Goal: Transaction & Acquisition: Subscribe to service/newsletter

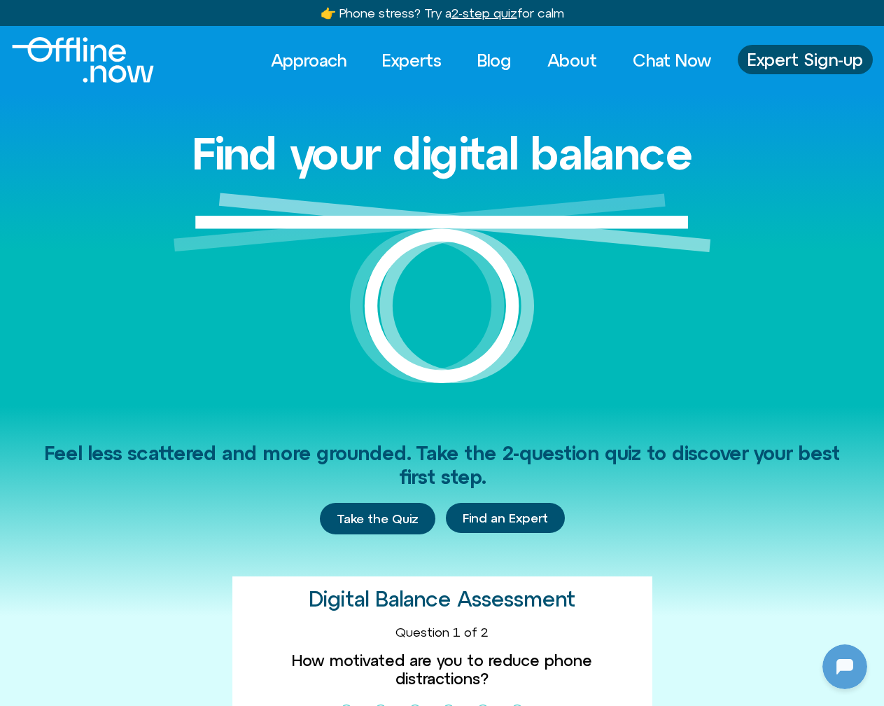
scroll to position [135, 0]
click at [777, 49] on link "Expert Sign-up" at bounding box center [805, 59] width 135 height 29
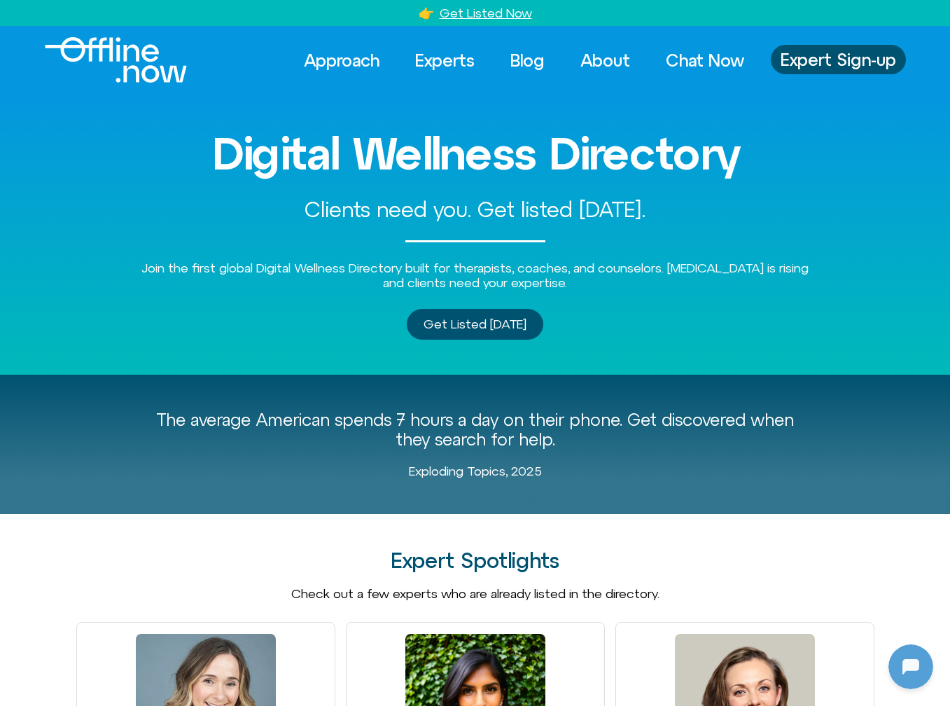
scroll to position [135, 0]
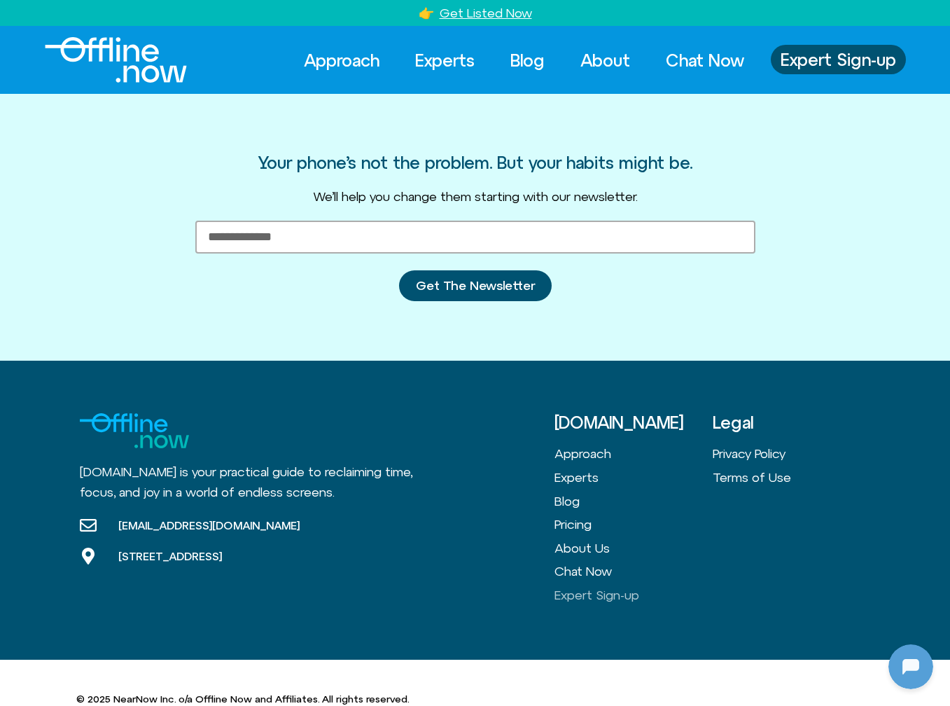
scroll to position [135, 0]
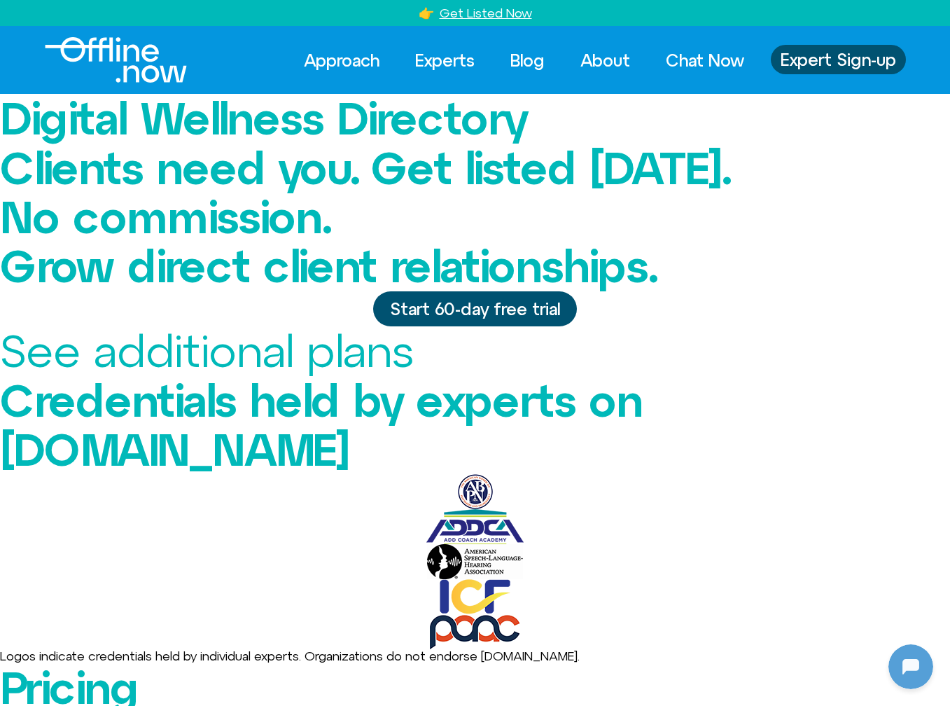
click at [507, 318] on span "Start 60-day free trial" at bounding box center [475, 309] width 170 height 18
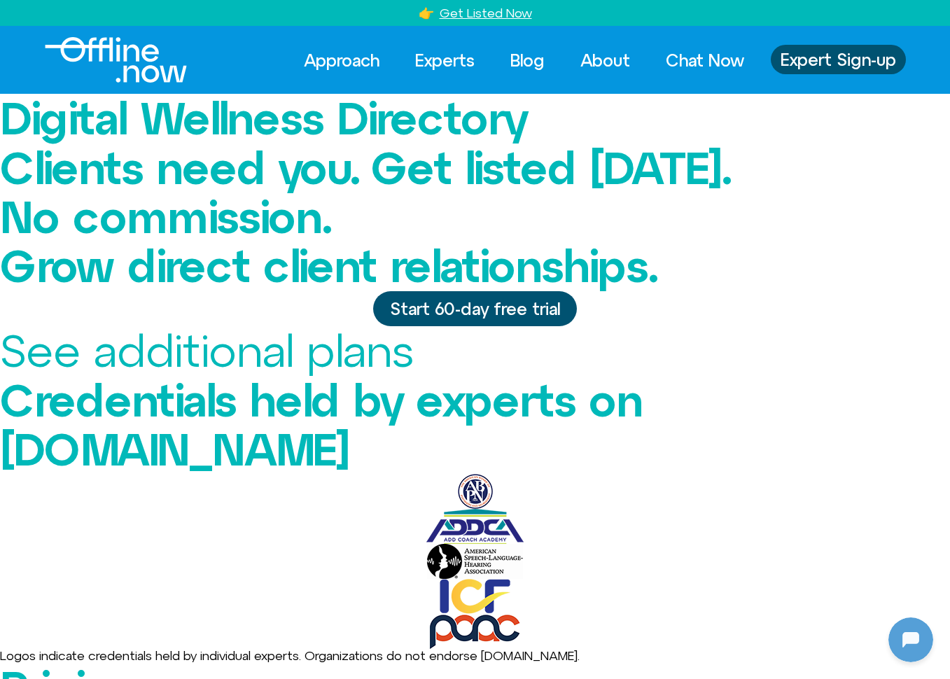
click at [471, 356] on div "See additional plans" at bounding box center [475, 350] width 950 height 49
click at [413, 366] on link "See additional plans" at bounding box center [206, 350] width 413 height 51
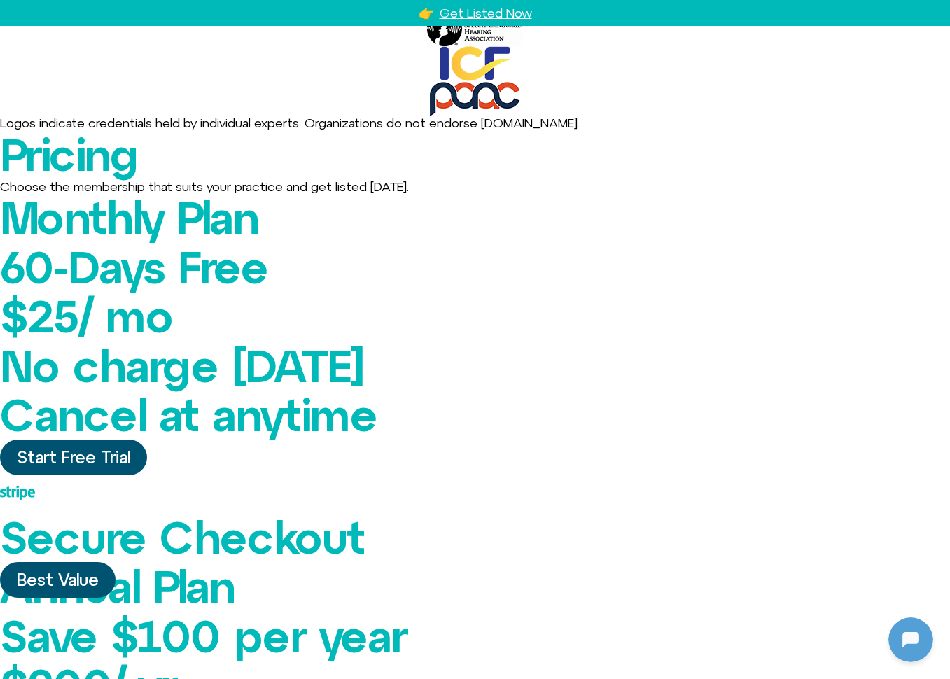
scroll to position [534, 0]
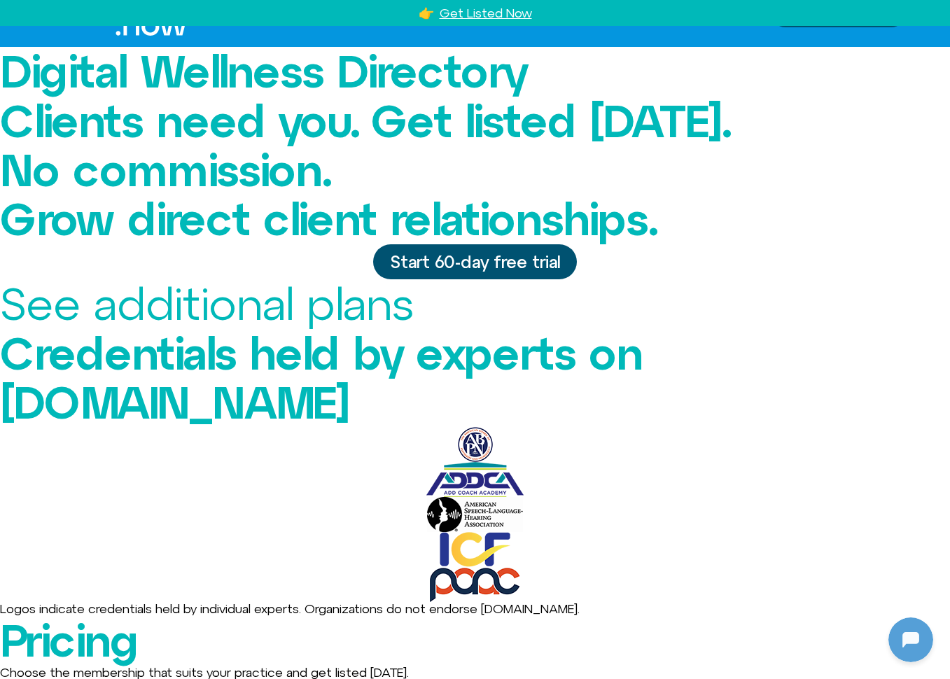
click at [437, 497] on img at bounding box center [475, 514] width 96 height 35
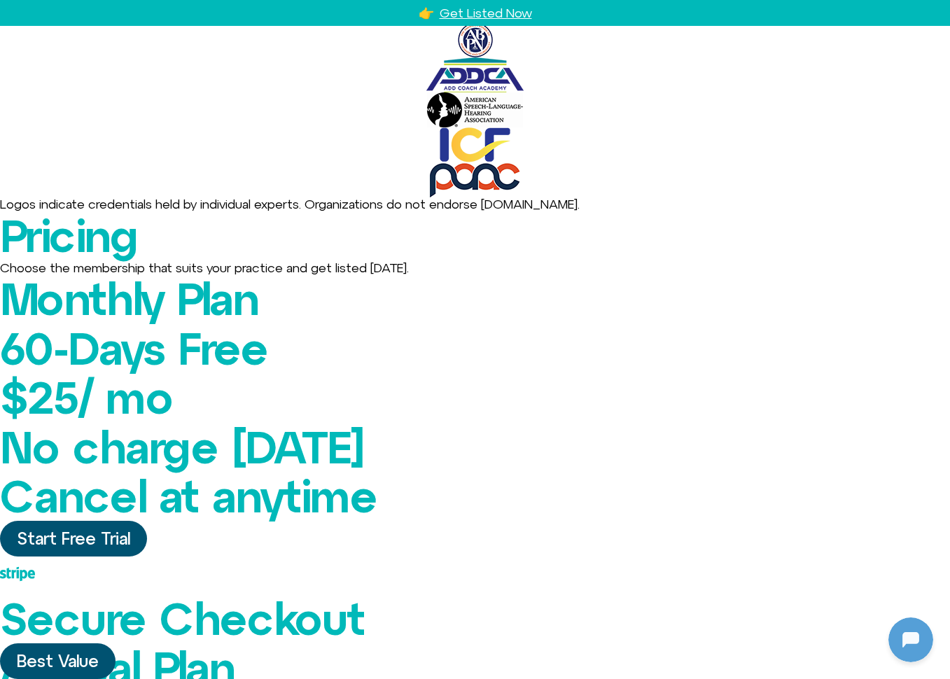
scroll to position [562, 0]
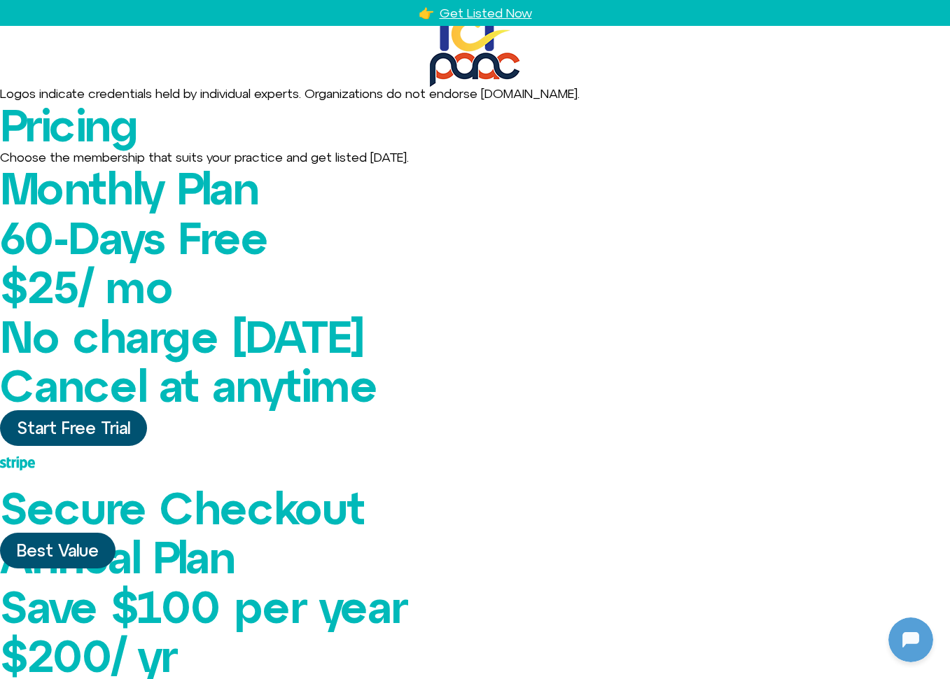
click at [130, 419] on span "Start Free Trial" at bounding box center [73, 428] width 113 height 18
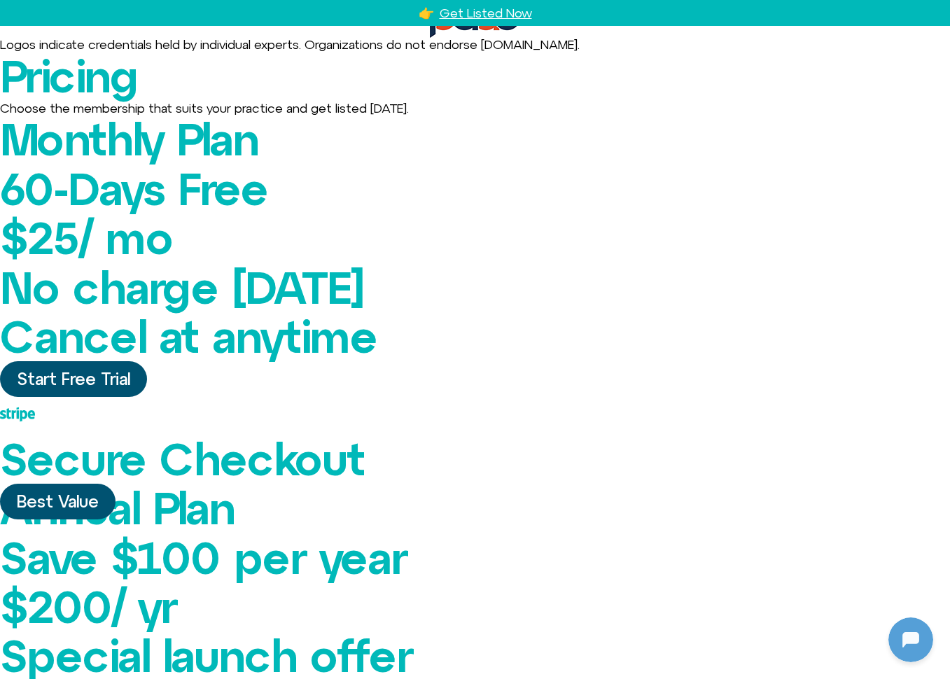
scroll to position [641, 0]
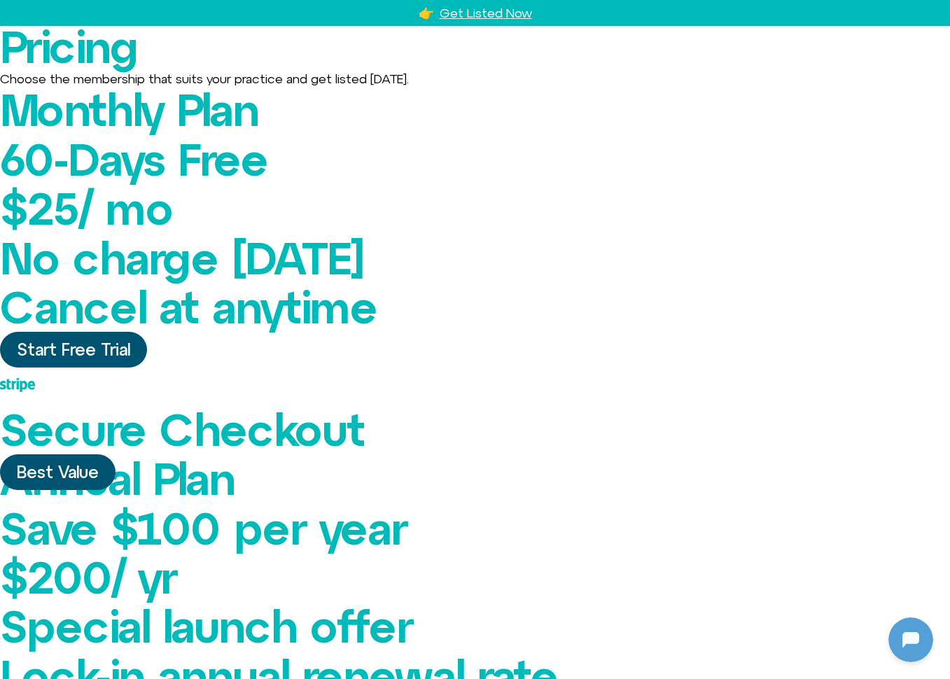
drag, startPoint x: 264, startPoint y: 325, endPoint x: 506, endPoint y: 352, distance: 243.1
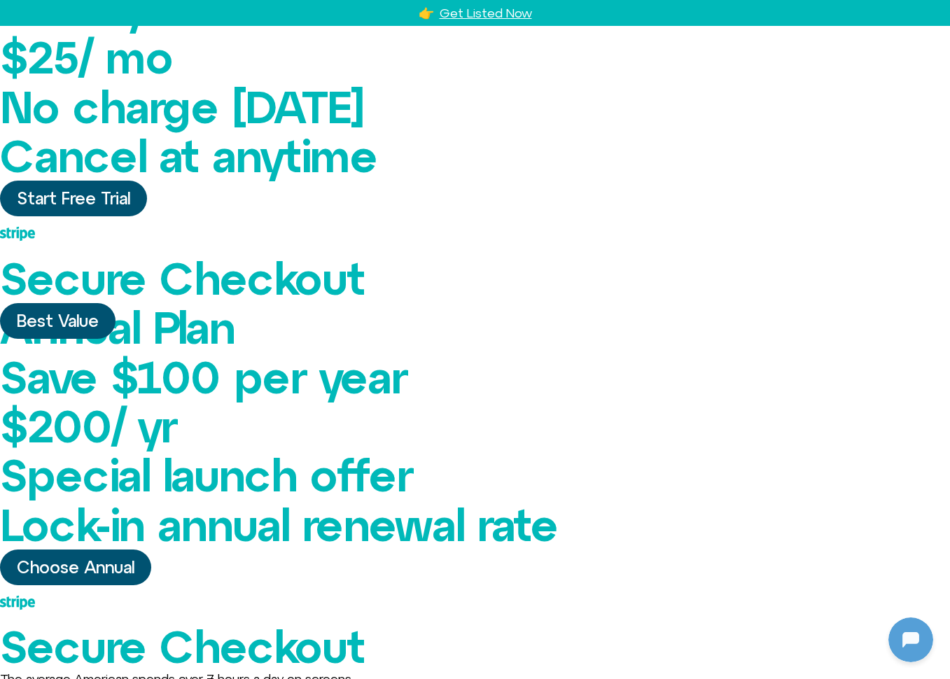
scroll to position [0, 0]
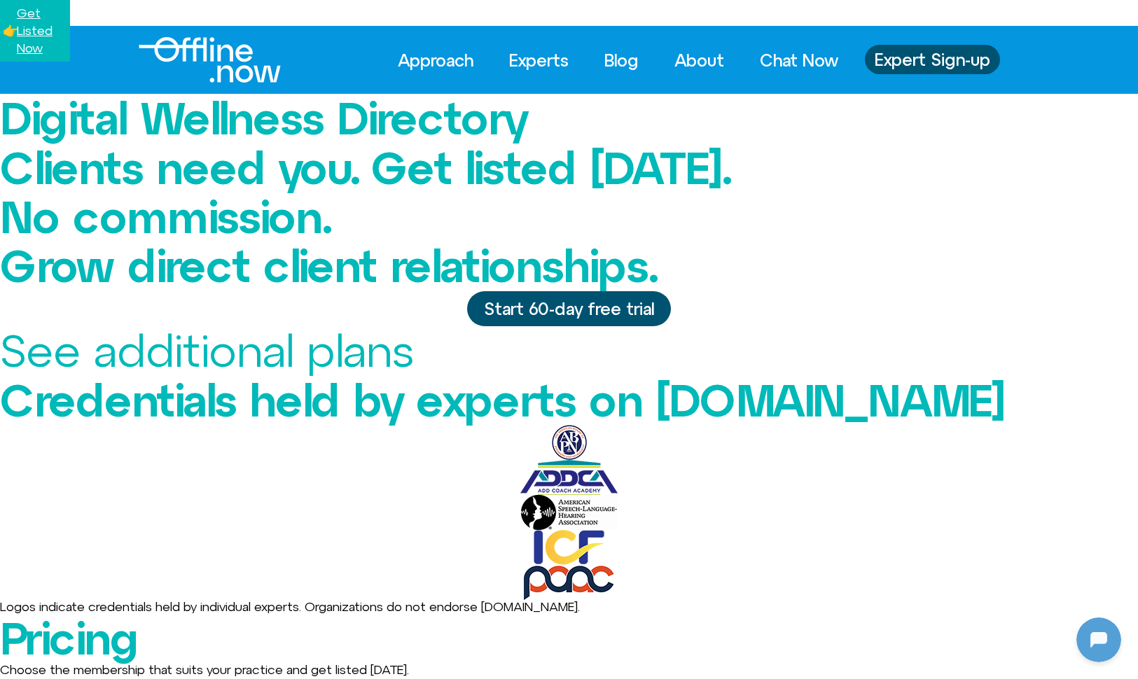
scroll to position [135, 0]
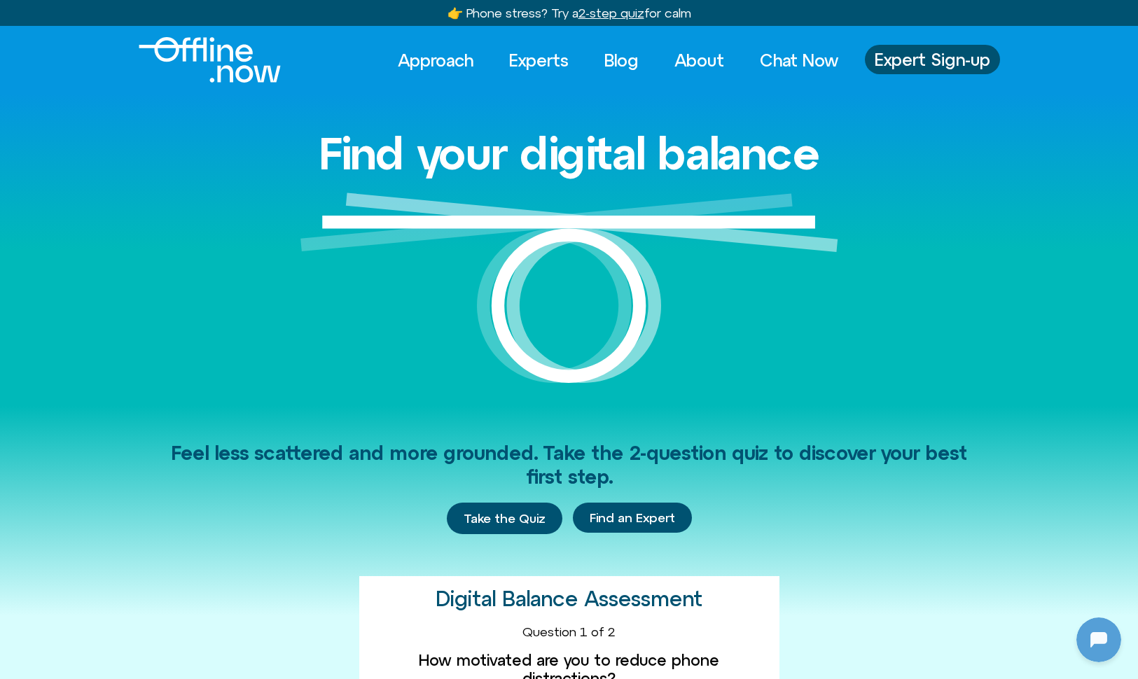
scroll to position [135, 0]
click at [198, 68] on img "Logo" at bounding box center [210, 60] width 142 height 46
click at [324, 129] on h1 "Find your digital balance" at bounding box center [569, 153] width 501 height 49
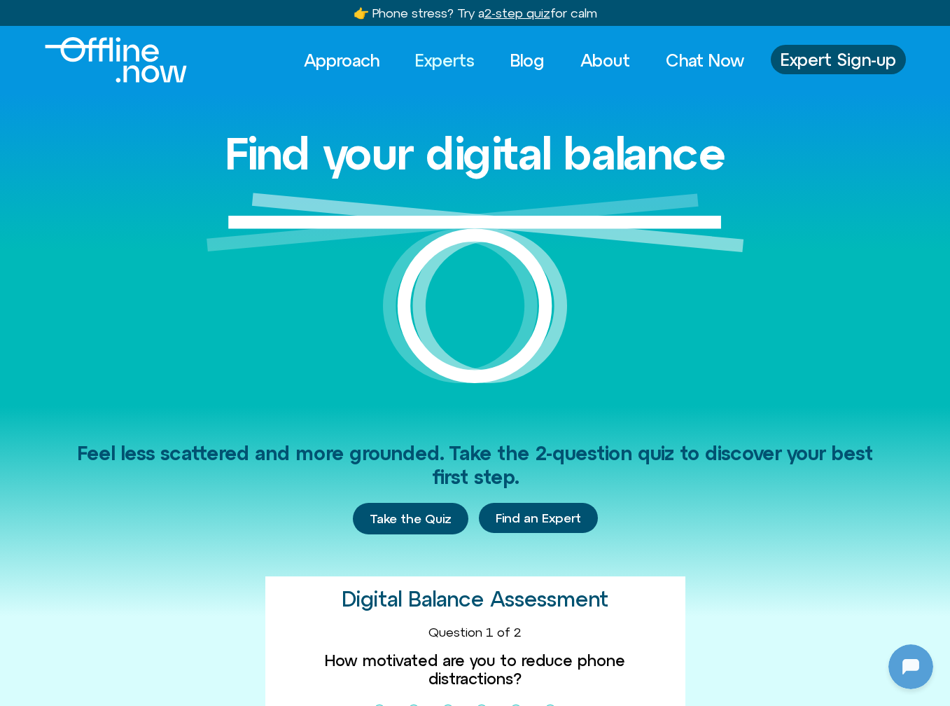
click at [415, 53] on link "Experts" at bounding box center [445, 60] width 85 height 31
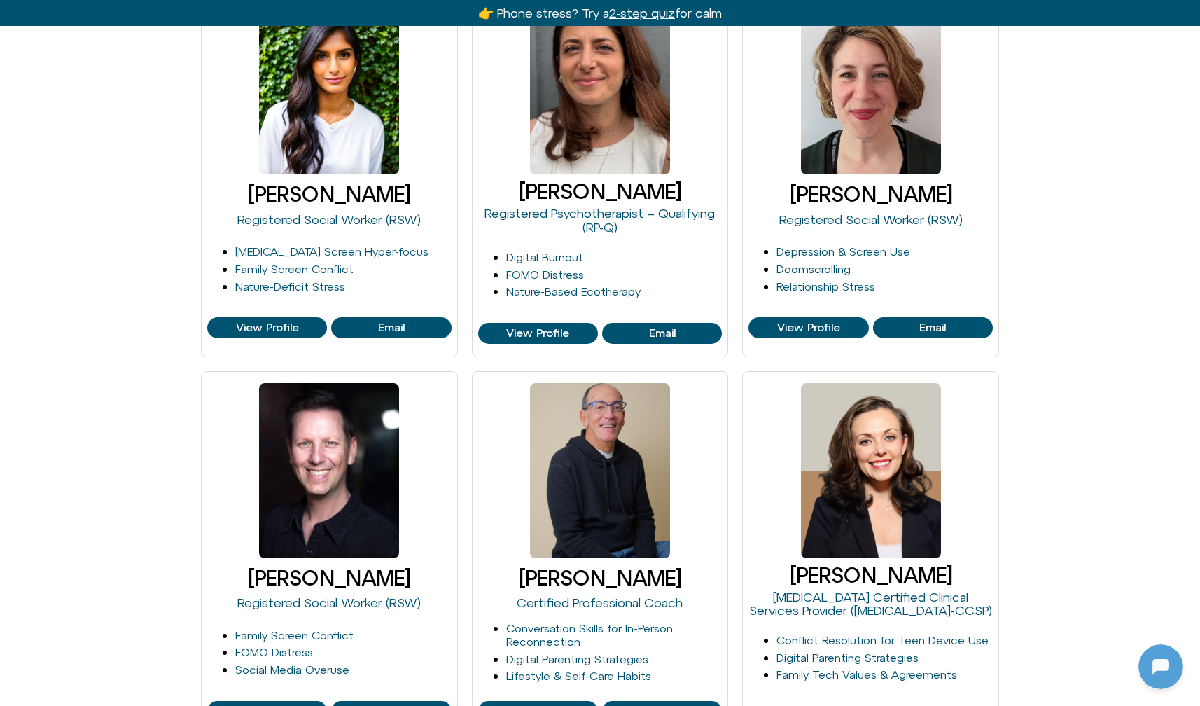
scroll to position [1298, 0]
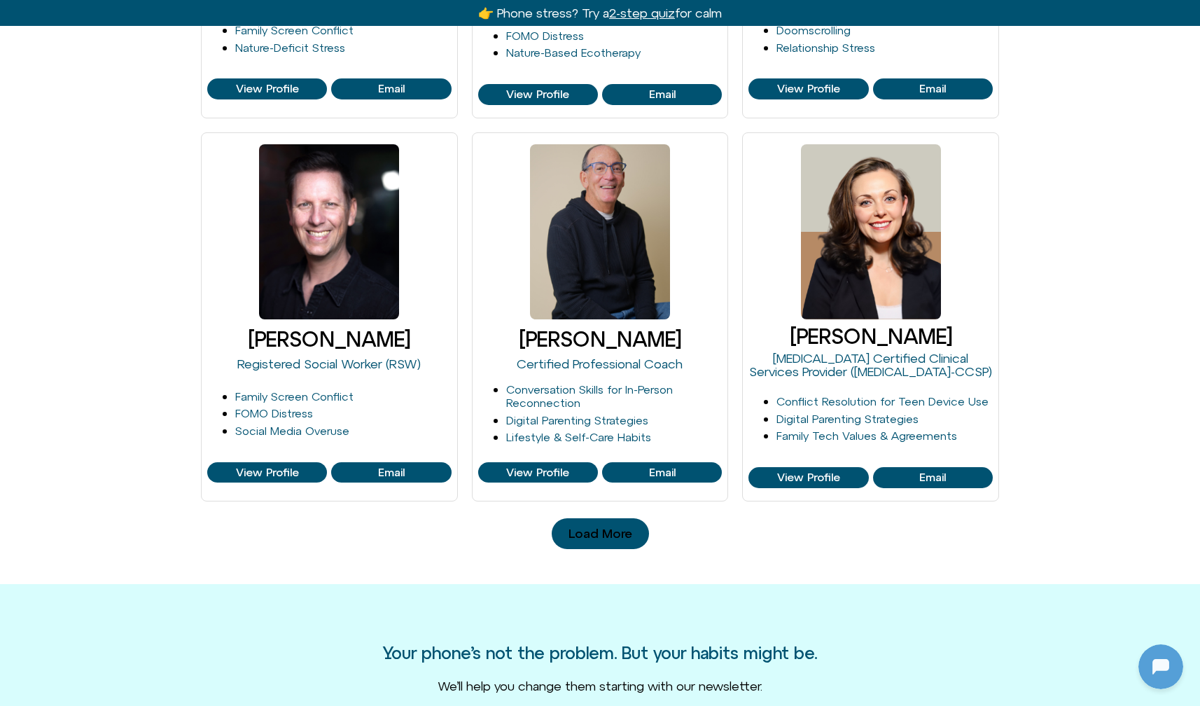
click at [576, 527] on span "Load More" at bounding box center [601, 534] width 64 height 14
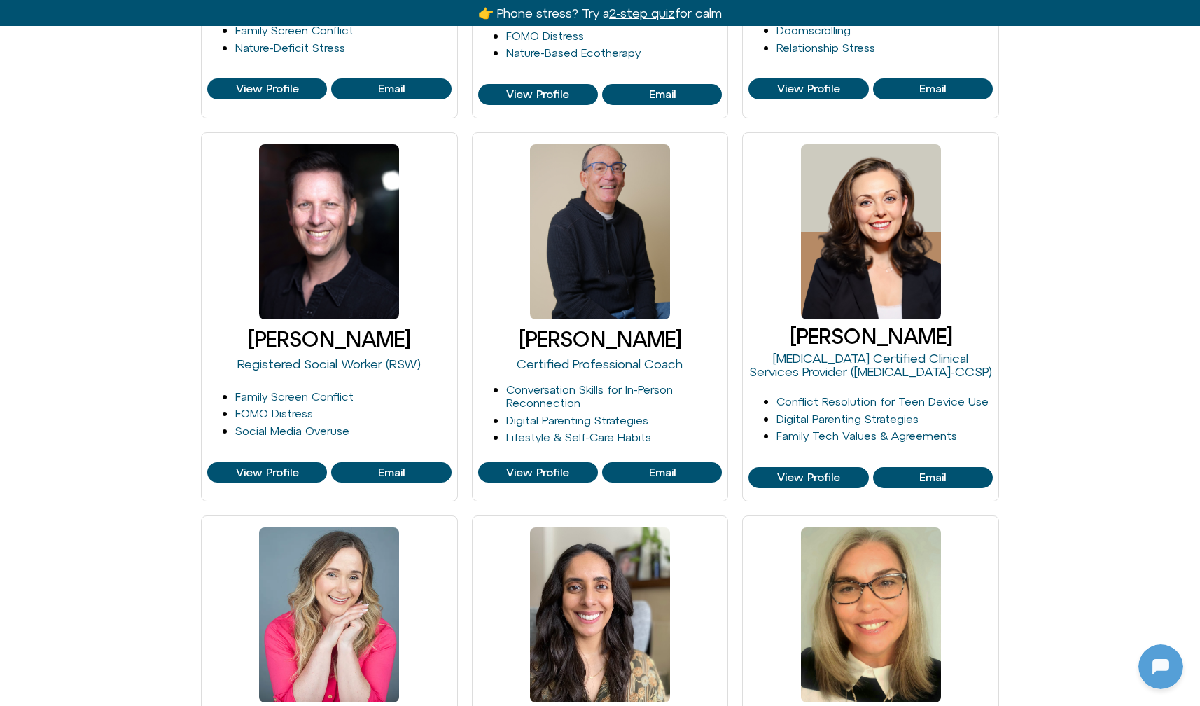
click at [950, 433] on div "Blair Wexler-Singer Registered Social Worker (RSW) Depression & Screen Use Digi…" at bounding box center [600, 126] width 1200 height 2316
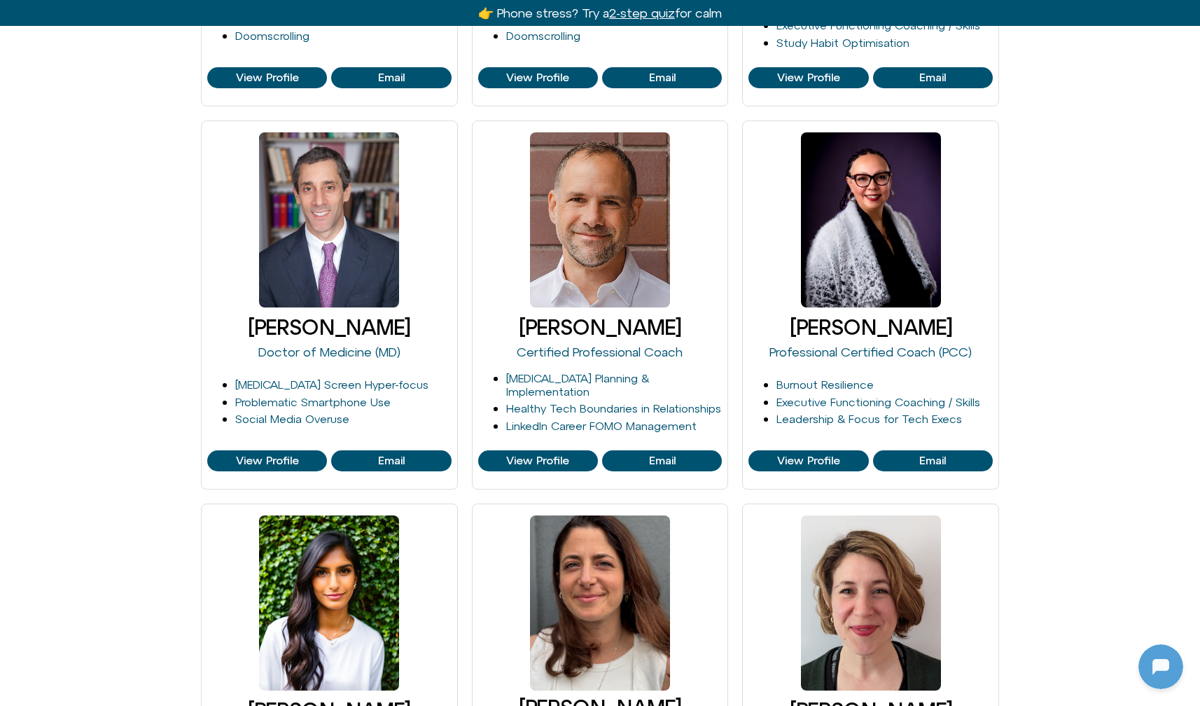
scroll to position [0, 0]
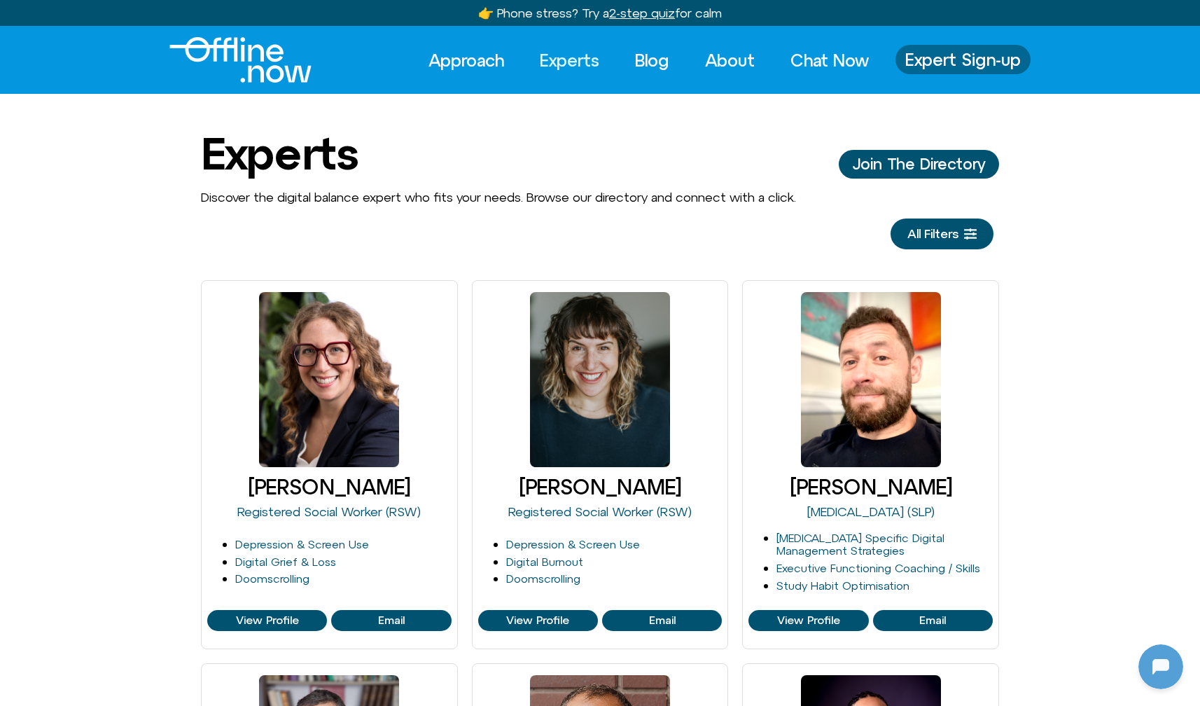
click at [932, 60] on span "Expert Sign-up" at bounding box center [963, 59] width 116 height 18
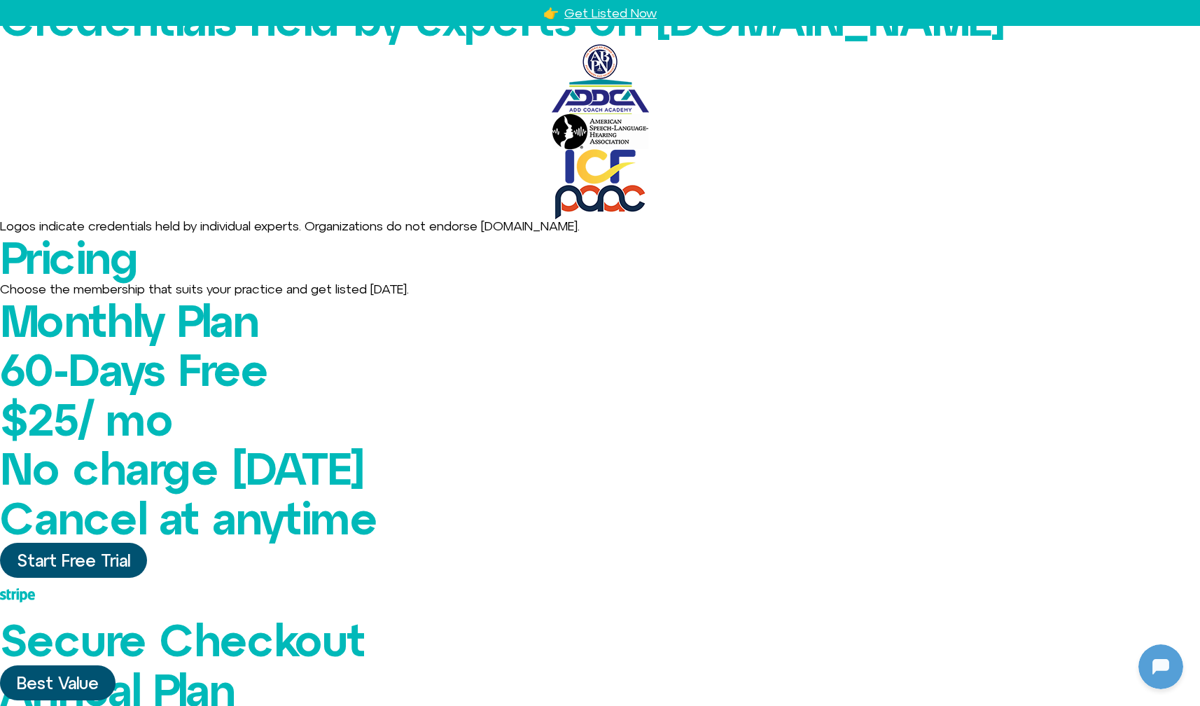
scroll to position [135, 0]
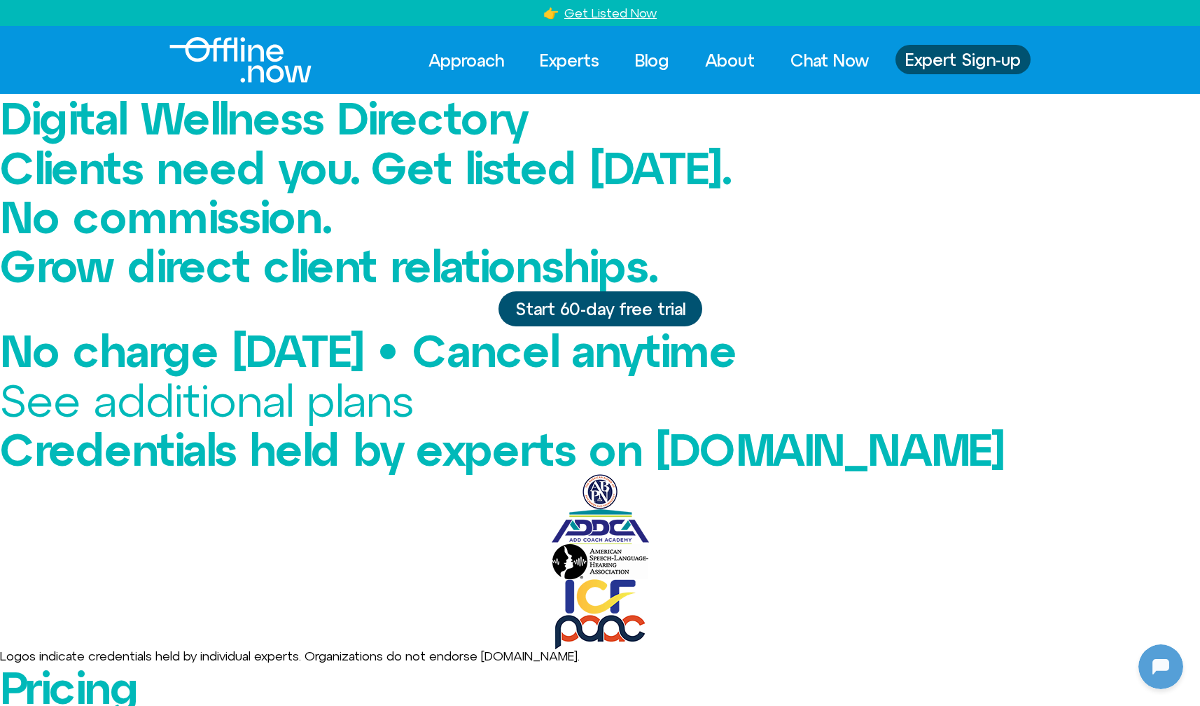
scroll to position [135, 0]
